Goal: Task Accomplishment & Management: Use online tool/utility

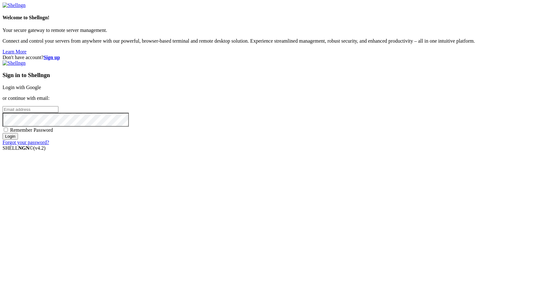
click at [18, 140] on input "Login" at bounding box center [10, 136] width 15 height 7
click at [58, 113] on input "email" at bounding box center [31, 109] width 56 height 7
type input "[PERSON_NAME][EMAIL_ADDRESS][DOMAIN_NAME]"
click at [18, 140] on input "Login" at bounding box center [10, 136] width 15 height 7
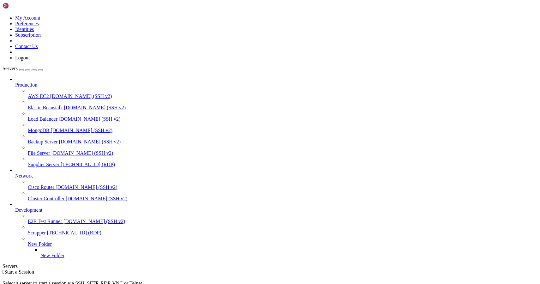
click at [61, 162] on span "[TECHNICAL_ID] (RDP)" at bounding box center [88, 164] width 54 height 5
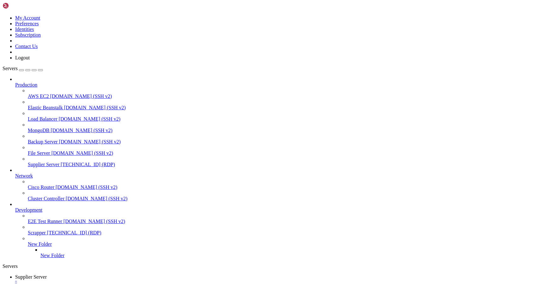
drag, startPoint x: 311, startPoint y: 439, endPoint x: 226, endPoint y: 383, distance: 102.1
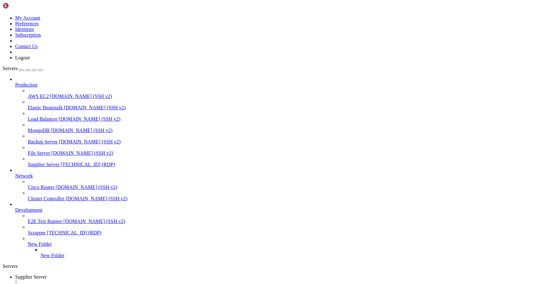
drag, startPoint x: 173, startPoint y: 498, endPoint x: 132, endPoint y: 501, distance: 40.9
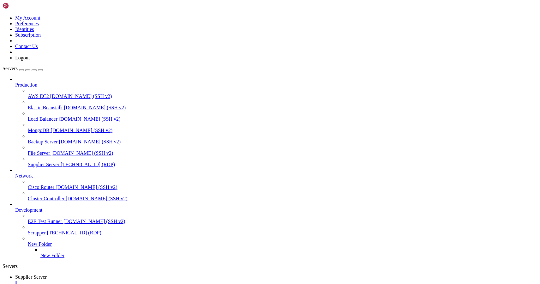
click at [126, 280] on div "" at bounding box center [276, 283] width 523 height 6
